Goal: Task Accomplishment & Management: Manage account settings

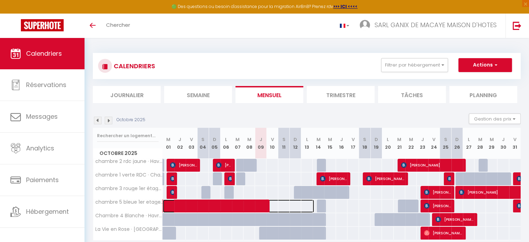
click at [309, 205] on span at bounding box center [242, 205] width 144 height 13
select select "OK"
select select "0"
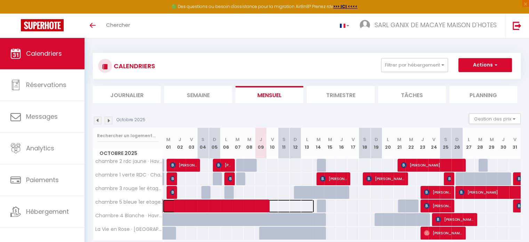
select select "1"
select select
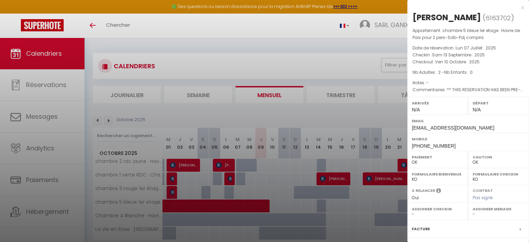
click at [309, 203] on div at bounding box center [264, 121] width 529 height 242
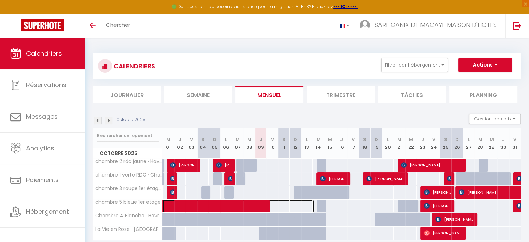
click at [309, 203] on span at bounding box center [242, 205] width 144 height 13
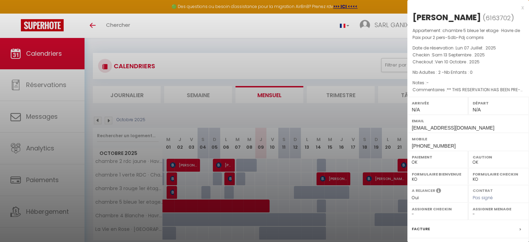
click at [361, 85] on div at bounding box center [264, 121] width 529 height 242
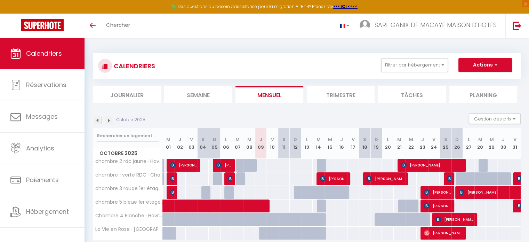
click at [319, 201] on div at bounding box center [322, 205] width 11 height 13
type input "85"
select select "1"
type input "[DATE] Octobre 2025"
type input "Mer 15 Octobre 2025"
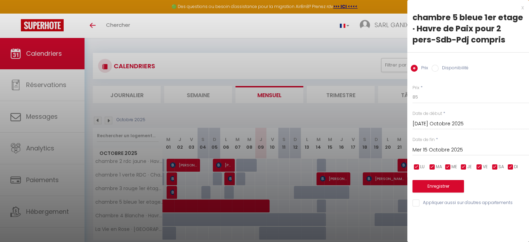
click at [441, 124] on input "[DATE] Octobre 2025" at bounding box center [471, 123] width 117 height 9
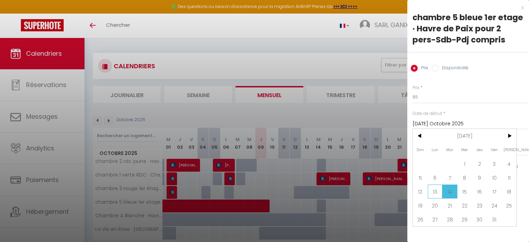
click at [436, 189] on span "13" at bounding box center [435, 191] width 15 height 14
type input "Lun 13 Octobre 2025"
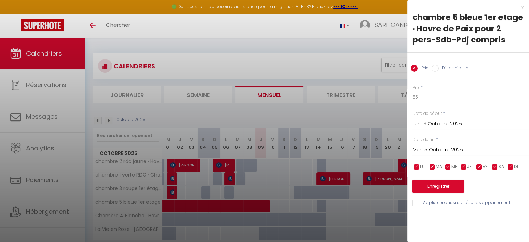
click at [436, 70] on input "Disponibilité" at bounding box center [435, 68] width 7 height 7
radio input "true"
radio input "false"
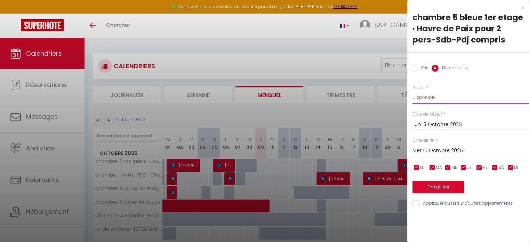
click at [431, 96] on select "Disponible Indisponible" at bounding box center [471, 97] width 117 height 13
select select "0"
click at [413, 91] on select "Disponible Indisponible" at bounding box center [471, 97] width 117 height 13
click at [433, 189] on button "Enregistrer" at bounding box center [438, 187] width 51 height 13
